Goal: Task Accomplishment & Management: Use online tool/utility

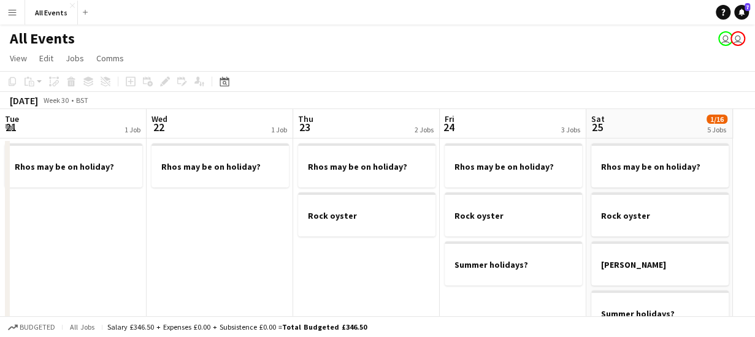
scroll to position [0, 372]
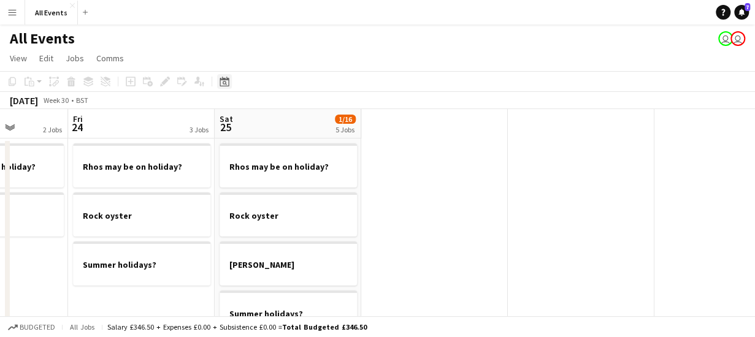
click at [223, 79] on icon at bounding box center [224, 82] width 9 height 10
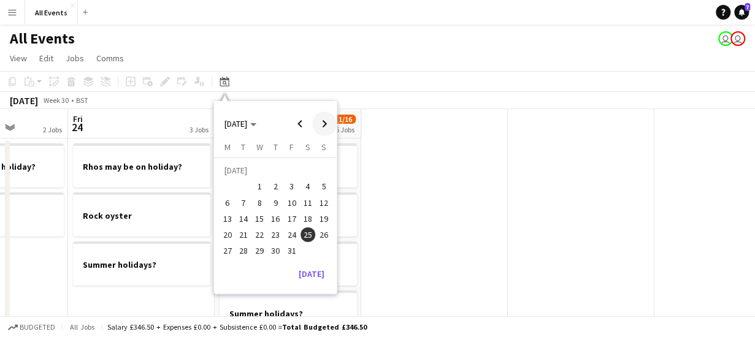
click at [323, 123] on span "Next month" at bounding box center [324, 124] width 25 height 25
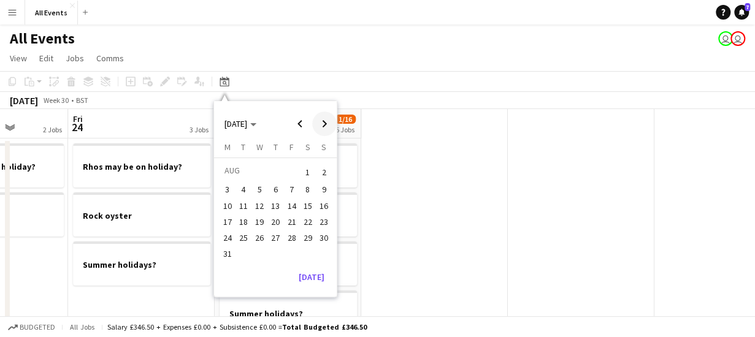
click at [323, 123] on span "Next month" at bounding box center [324, 124] width 25 height 25
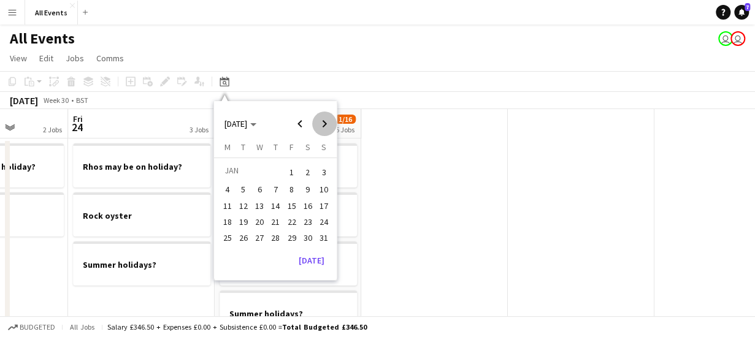
click at [323, 123] on span "Next month" at bounding box center [324, 124] width 25 height 25
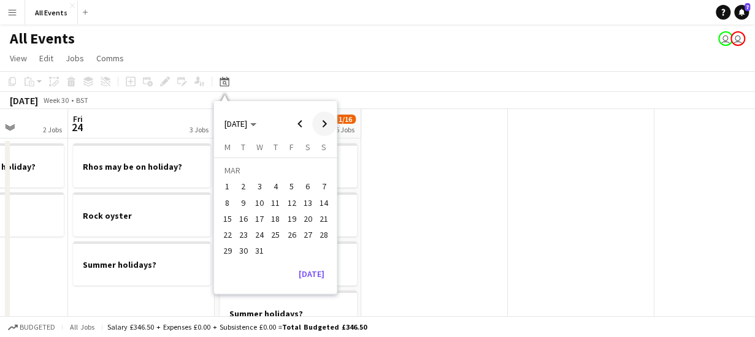
click at [323, 123] on span "Next month" at bounding box center [324, 124] width 25 height 25
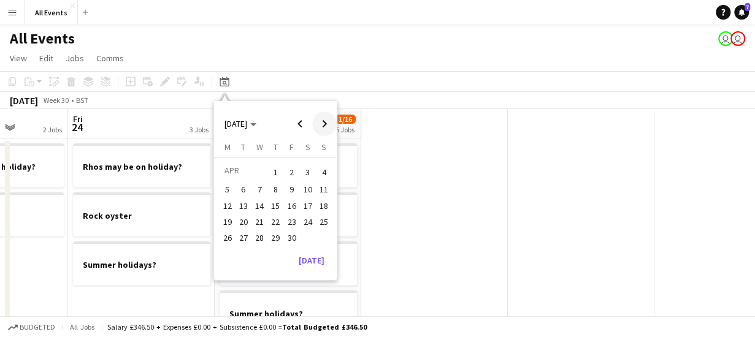
click at [323, 123] on span "Next month" at bounding box center [324, 124] width 25 height 25
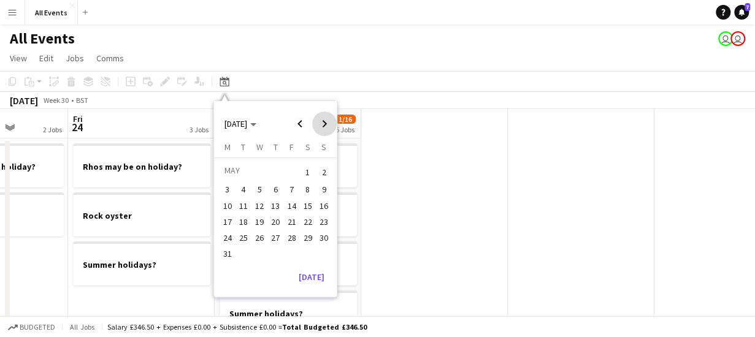
click at [323, 123] on span "Next month" at bounding box center [324, 124] width 25 height 25
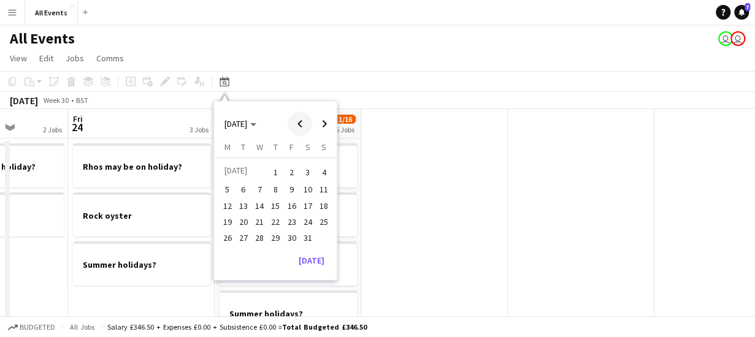
click at [298, 121] on span "Previous month" at bounding box center [300, 124] width 25 height 25
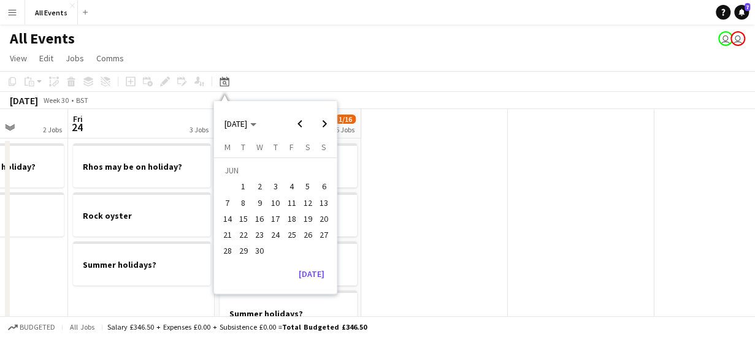
click at [308, 217] on span "19" at bounding box center [308, 219] width 15 height 15
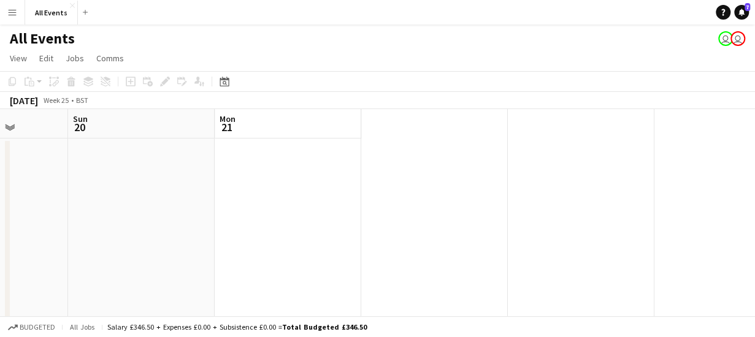
scroll to position [0, 422]
click at [237, 125] on app-board-header-date "Mon 21" at bounding box center [237, 123] width 147 height 29
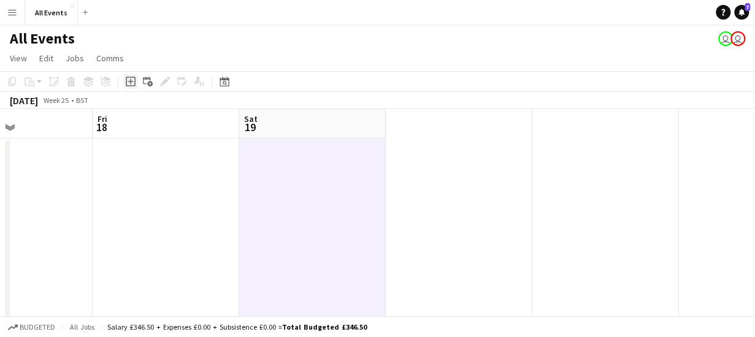
click at [131, 83] on icon "Add job" at bounding box center [131, 82] width 10 height 10
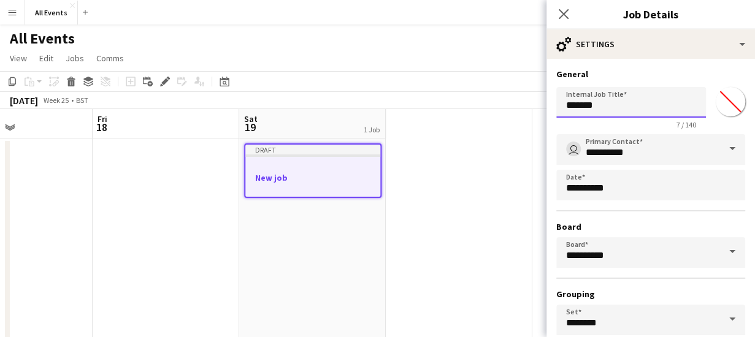
click at [624, 101] on input "*******" at bounding box center [631, 102] width 150 height 31
type input "*"
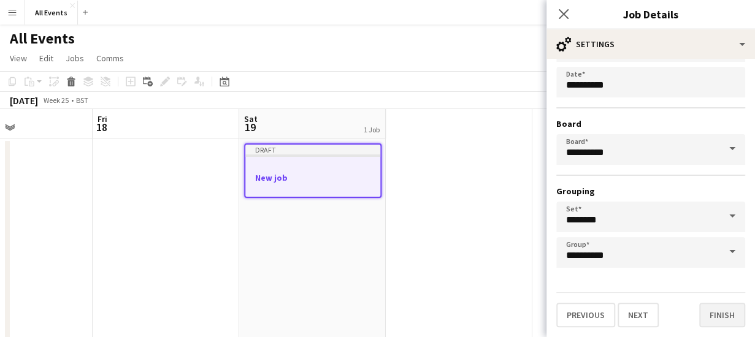
type input "**********"
click at [711, 318] on button "Finish" at bounding box center [722, 315] width 46 height 25
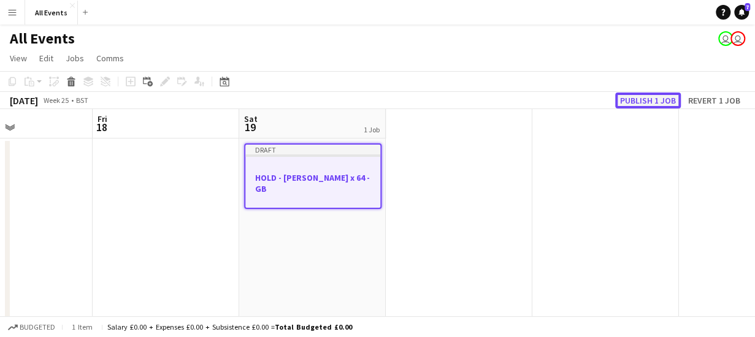
click at [655, 97] on button "Publish 1 job" at bounding box center [648, 101] width 66 height 16
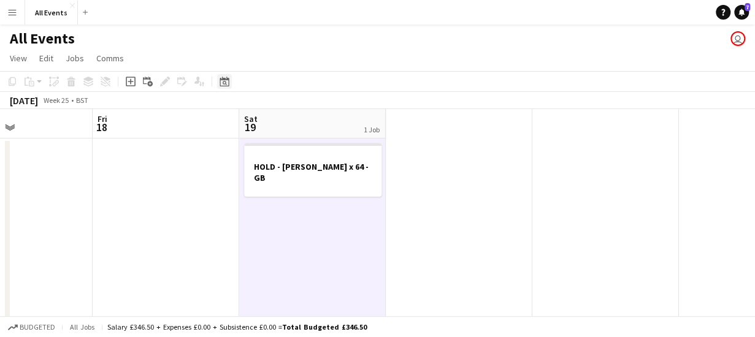
click at [224, 82] on icon at bounding box center [225, 83] width 4 height 4
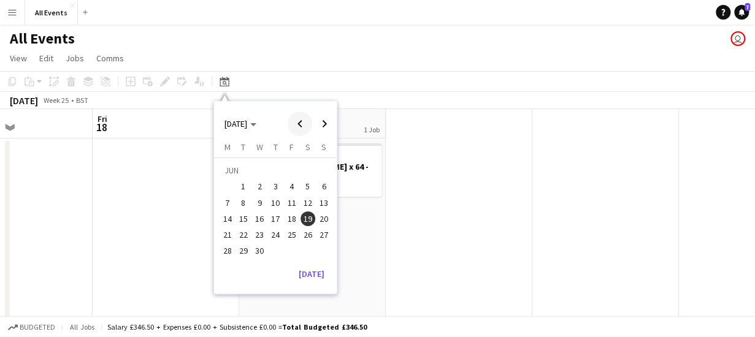
click at [304, 123] on span "Previous month" at bounding box center [300, 124] width 25 height 25
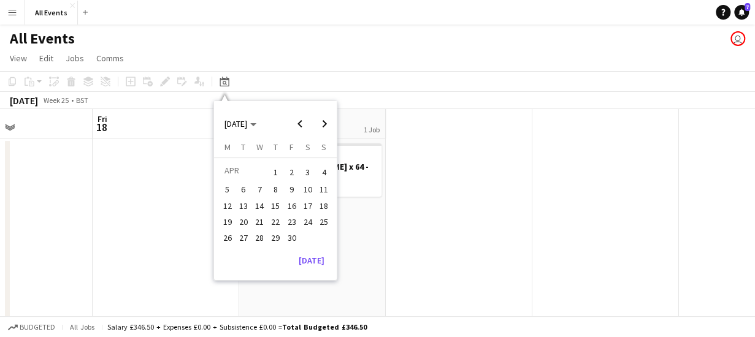
click at [310, 172] on span "3" at bounding box center [308, 172] width 15 height 17
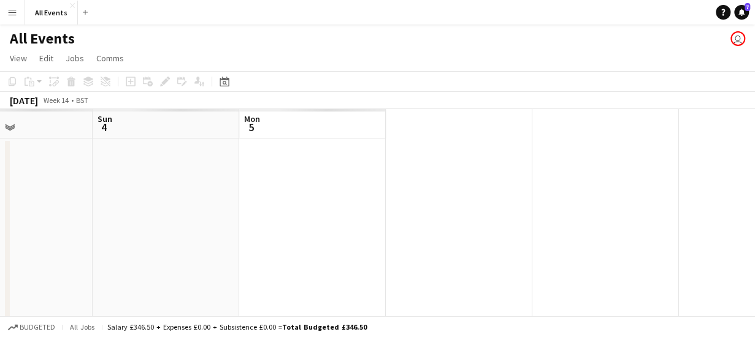
scroll to position [0, 422]
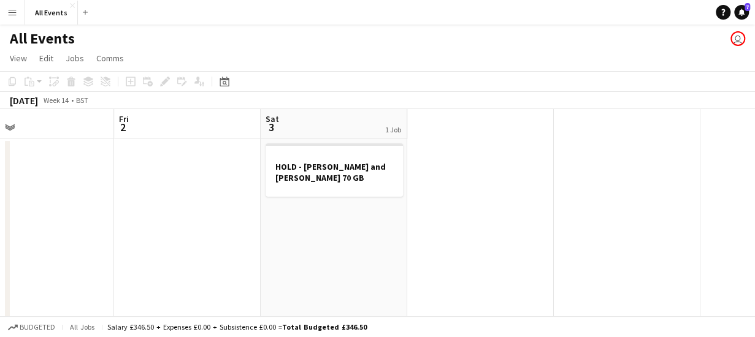
scroll to position [0, 322]
